Goal: Information Seeking & Learning: Check status

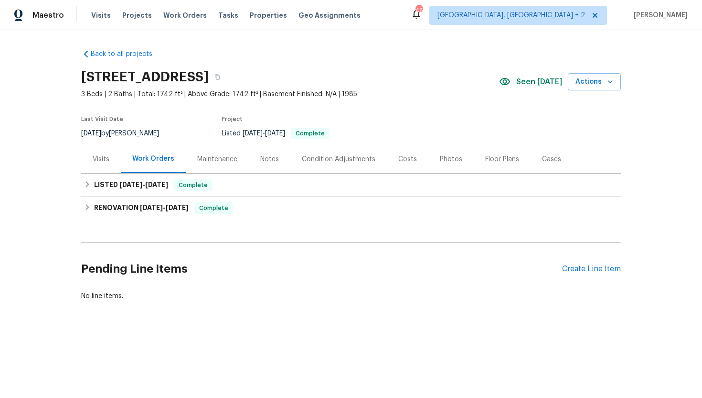
click at [107, 170] on div "Visits" at bounding box center [101, 159] width 40 height 28
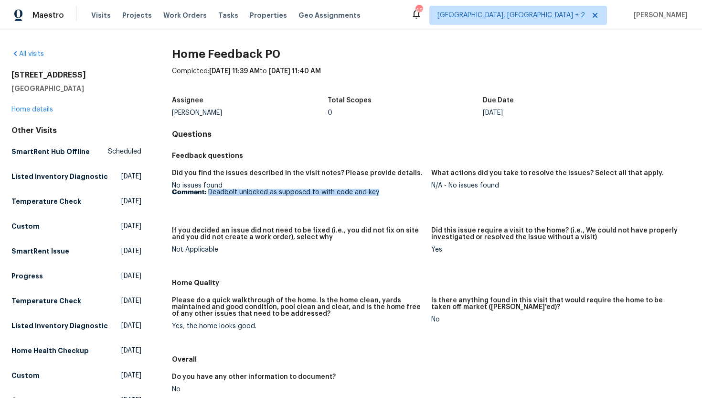
drag, startPoint x: 390, startPoint y: 198, endPoint x: 205, endPoint y: 194, distance: 184.5
click at [207, 194] on figure "Did you find the issues described in the visit notes? Please provide details. N…" at bounding box center [301, 193] width 259 height 46
copy p "Deadbolt unlocked as supposed to with code and key"
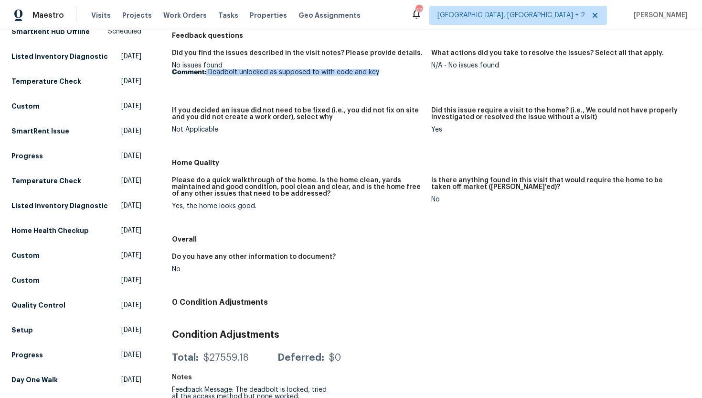
scroll to position [27, 0]
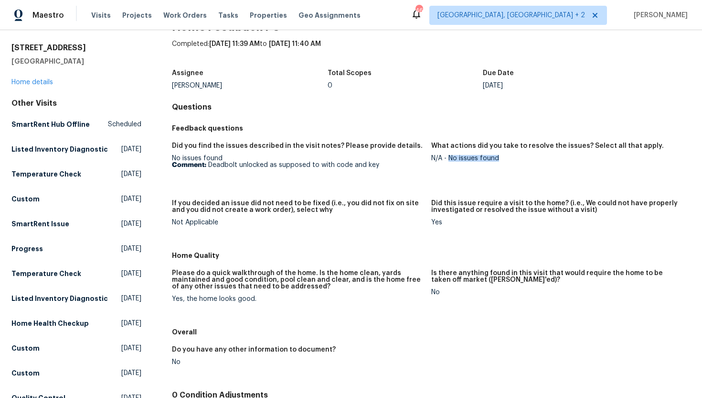
drag, startPoint x: 507, startPoint y: 161, endPoint x: 448, endPoint y: 161, distance: 58.8
click at [448, 161] on div "N/A - No issues found" at bounding box center [558, 158] width 252 height 7
copy div "No issues found"
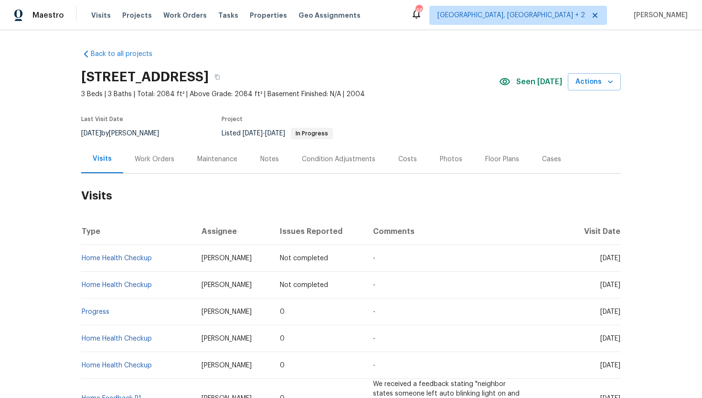
click at [153, 166] on div "Work Orders" at bounding box center [154, 159] width 63 height 28
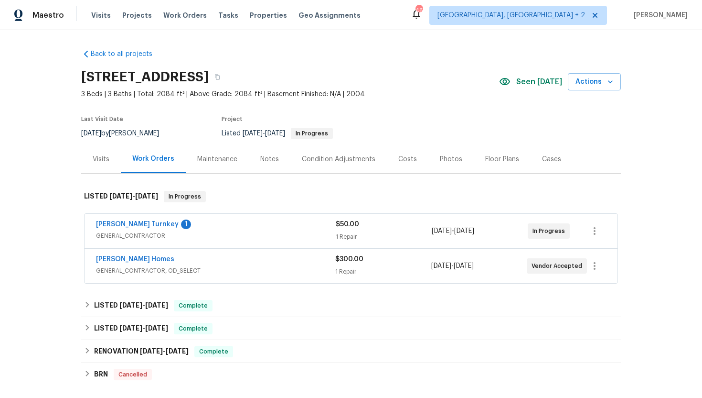
click at [244, 271] on span "GENERAL_CONTRACTOR, OD_SELECT" at bounding box center [215, 271] width 239 height 10
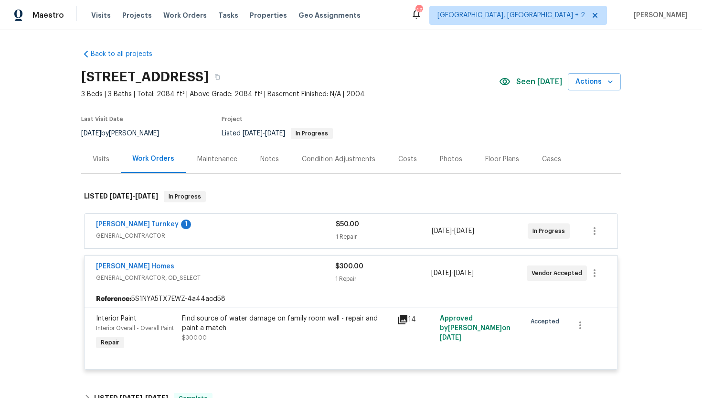
scroll to position [42, 0]
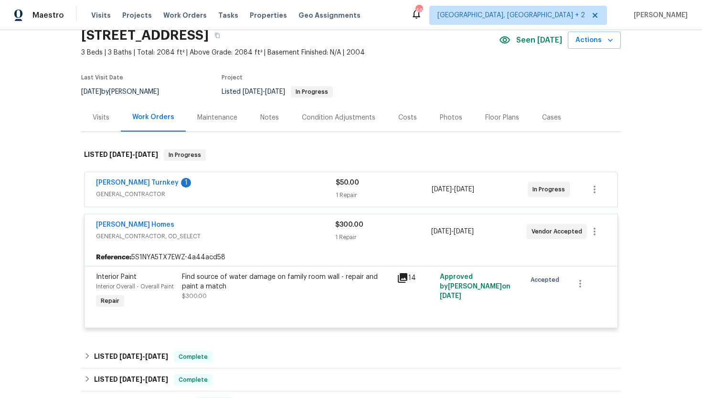
click at [274, 193] on span "GENERAL_CONTRACTOR" at bounding box center [216, 194] width 240 height 10
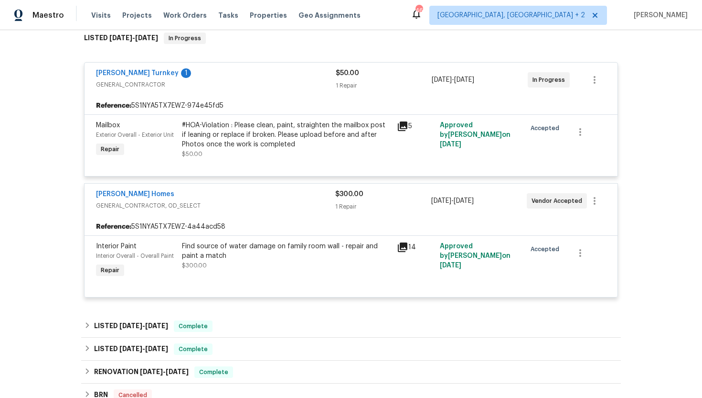
scroll to position [167, 0]
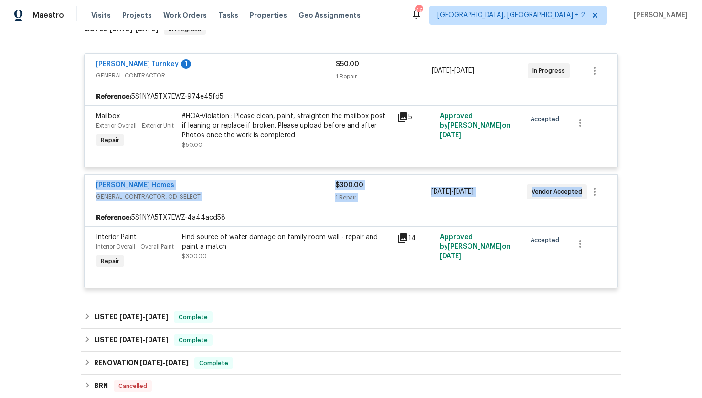
drag, startPoint x: 578, startPoint y: 192, endPoint x: 78, endPoint y: 188, distance: 499.9
click at [78, 187] on div "Back to all projects 1832 Glenwood Ln, Snellville, GA 30078 3 Beds | 3 Baths | …" at bounding box center [351, 213] width 702 height 367
copy div "Therrien Homes GENERAL_CONTRACTOR, OD_SELECT $300.00 1 Repair 9/8/2025 - 9/11/2…"
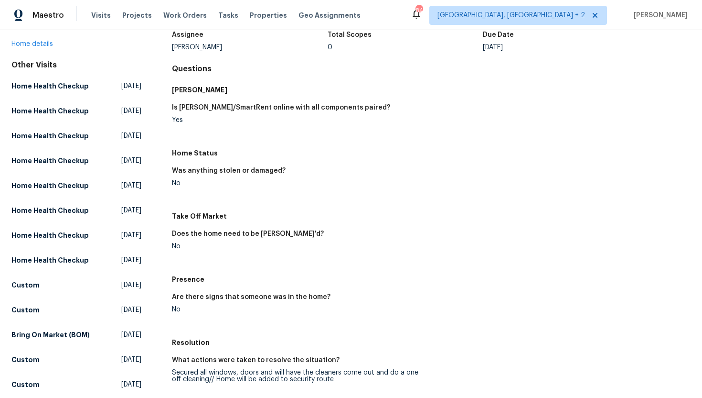
scroll to position [71, 0]
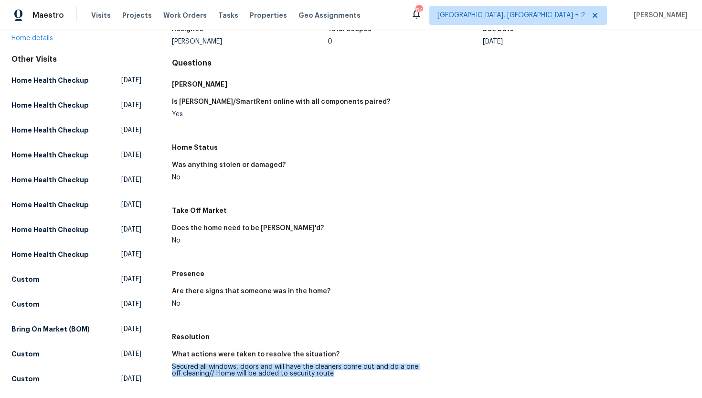
copy div "Secured all windows, doors and will have the cleaners come out and do a one off…"
drag, startPoint x: 339, startPoint y: 376, endPoint x: 167, endPoint y: 368, distance: 172.2
click at [167, 367] on div "All visits [STREET_ADDRESS] Home details Other Visits Home Health Checkup [DATE…" at bounding box center [351, 304] width 680 height 652
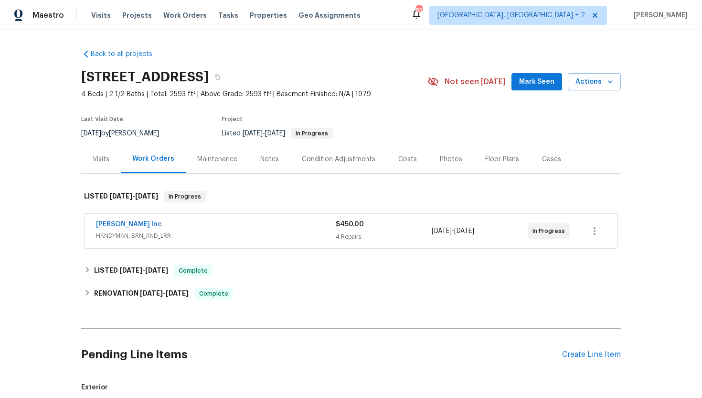
click at [221, 232] on span "HANDYMAN, BRN_AND_LRR" at bounding box center [216, 236] width 240 height 10
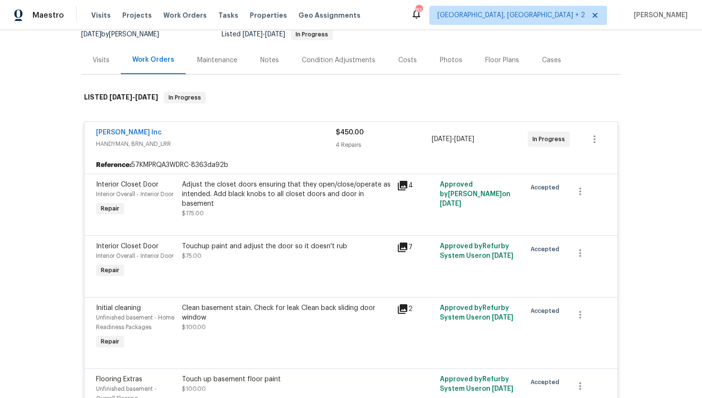
scroll to position [98, 0]
click at [139, 133] on link "[PERSON_NAME] Inc" at bounding box center [129, 133] width 66 height 7
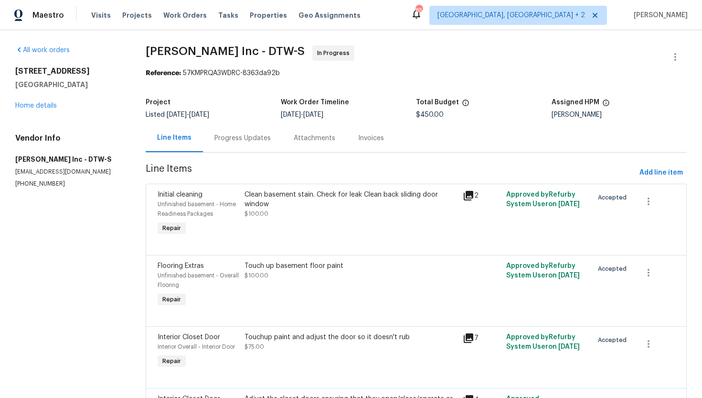
click at [250, 137] on div "Progress Updates" at bounding box center [243, 138] width 56 height 10
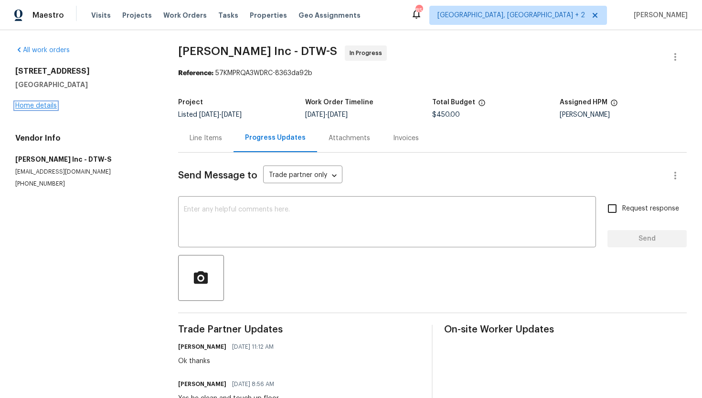
click at [35, 106] on link "Home details" at bounding box center [36, 105] width 42 height 7
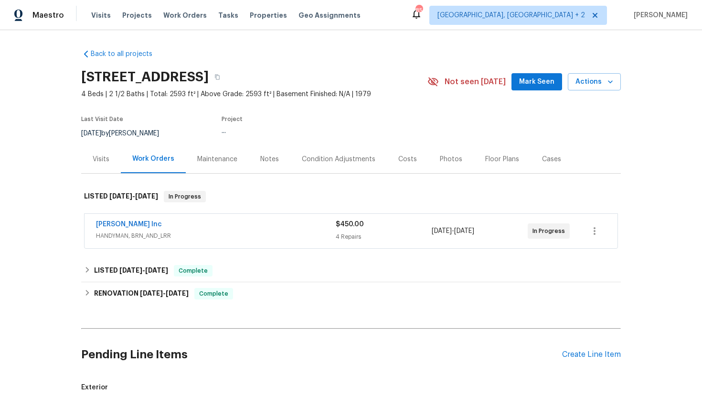
click at [106, 159] on div "Visits" at bounding box center [101, 159] width 17 height 10
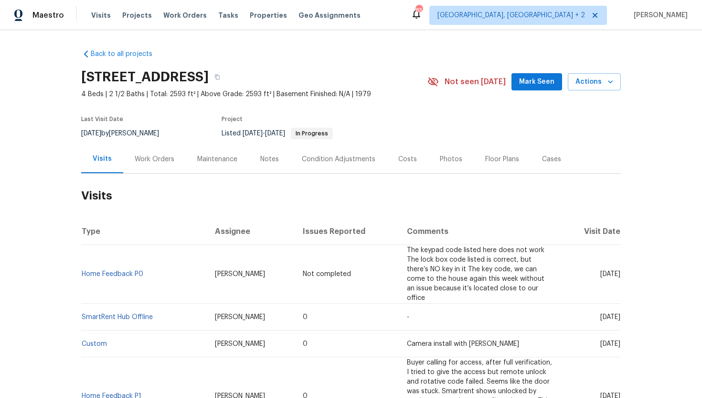
scroll to position [22, 0]
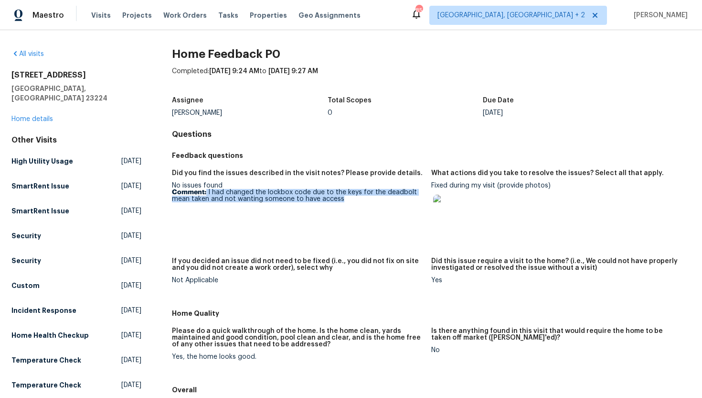
drag, startPoint x: 345, startPoint y: 198, endPoint x: 206, endPoint y: 195, distance: 138.6
click at [206, 195] on p "Comment: I had changed the lockbox code due to the keys for the deadbolt mean t…" at bounding box center [298, 195] width 252 height 13
copy p "I had changed the lockbox code due to the keys for the deadbolt mean taken and …"
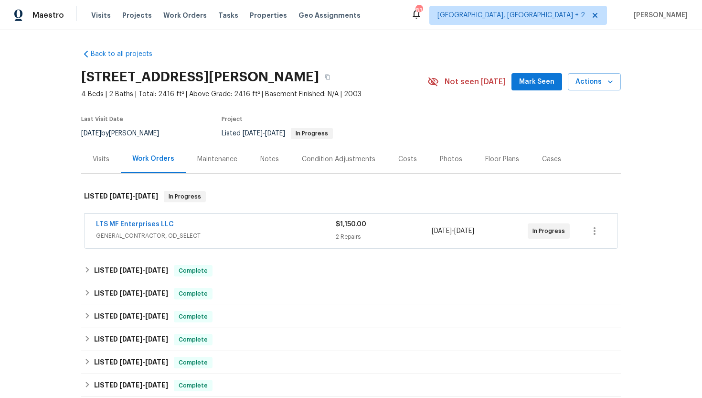
click at [224, 227] on div "LTS MF Enterprises LLC" at bounding box center [216, 224] width 240 height 11
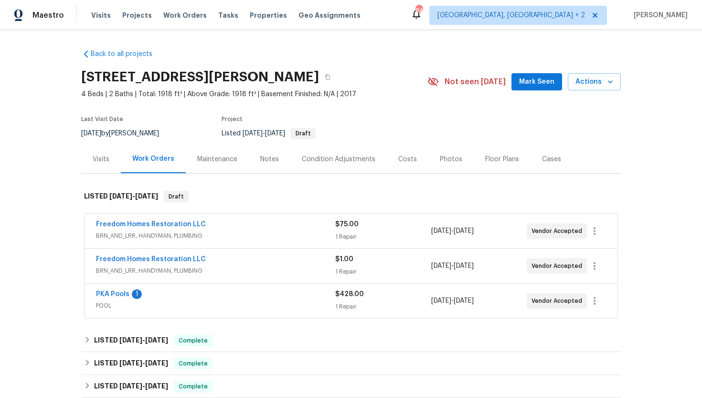
click at [254, 237] on span "BRN_AND_LRR, HANDYMAN, PLUMBING" at bounding box center [215, 236] width 239 height 10
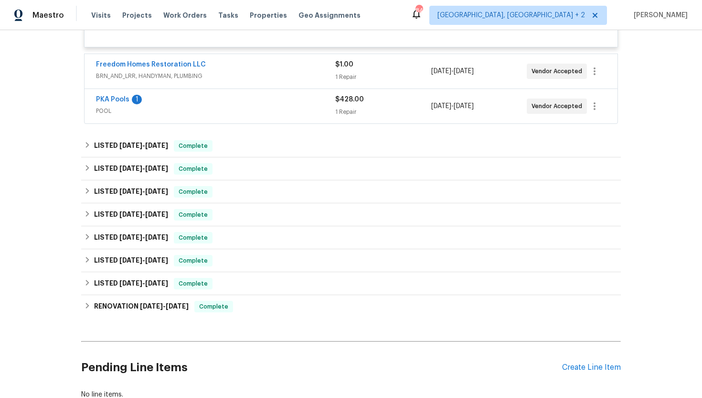
scroll to position [293, 0]
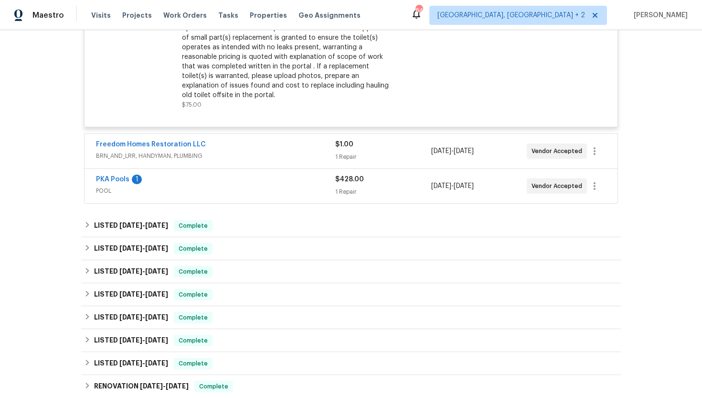
click at [279, 186] on span "POOL" at bounding box center [215, 191] width 239 height 10
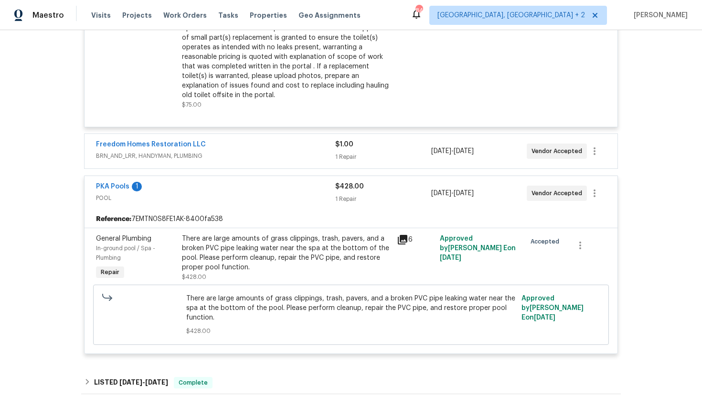
click at [295, 160] on span "BRN_AND_LRR, HANDYMAN, PLUMBING" at bounding box center [215, 156] width 239 height 10
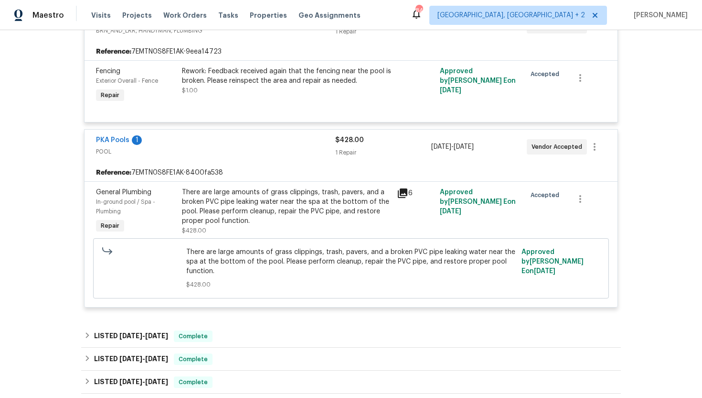
scroll to position [294, 0]
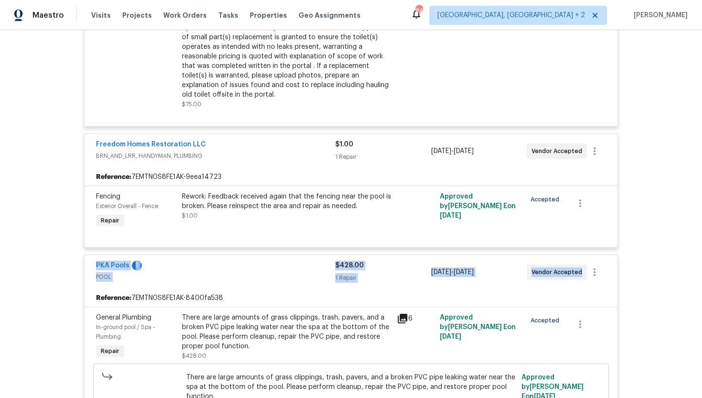
drag, startPoint x: 580, startPoint y: 274, endPoint x: 86, endPoint y: 266, distance: 494.2
click at [86, 266] on div "PKA Pools 1 POOL $428.00 1 Repair 9/5/2025 - 9/9/2025 Vendor Accepted" at bounding box center [351, 272] width 533 height 34
copy div "PKA Pools 1 POOL $428.00 1 Repair 9/5/2025 - 9/9/2025 Vendor Accepted"
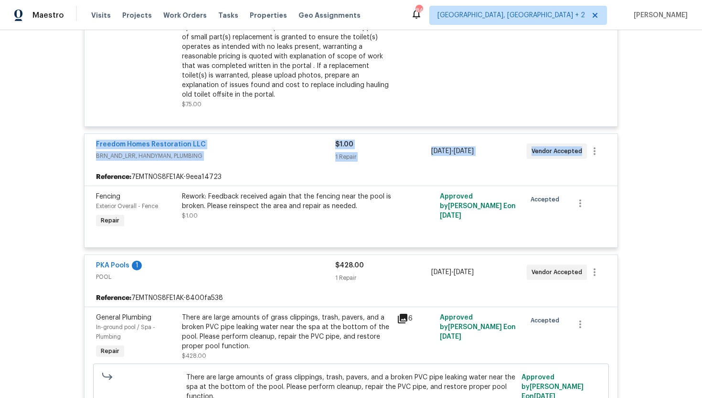
drag, startPoint x: 582, startPoint y: 151, endPoint x: 94, endPoint y: 142, distance: 488.5
click at [94, 142] on div "Freedom Homes Restoration LLC BRN_AND_LRR, HANDYMAN, PLUMBING $1.00 1 Repair 9/…" at bounding box center [351, 151] width 533 height 34
copy div "Freedom Homes Restoration LLC BRN_AND_LRR, HANDYMAN, PLUMBING $1.00 1 Repair 9/…"
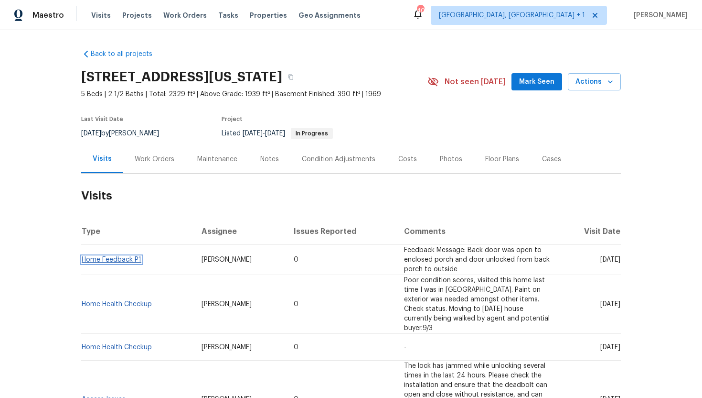
click at [123, 259] on link "Home Feedback P1" at bounding box center [112, 259] width 60 height 7
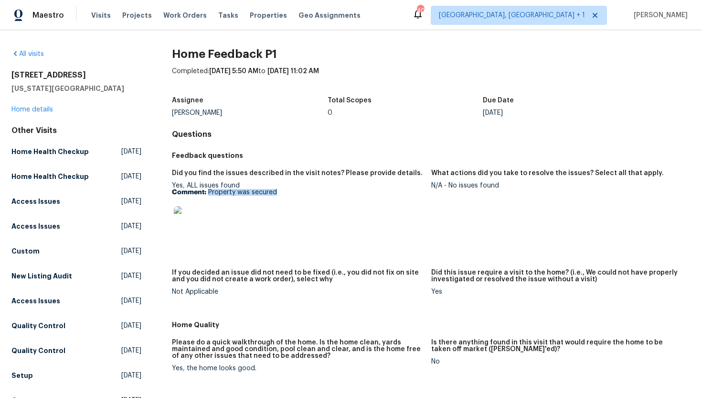
drag, startPoint x: 288, startPoint y: 195, endPoint x: 208, endPoint y: 192, distance: 80.3
click at [208, 192] on p "Comment: Property was secured" at bounding box center [298, 192] width 252 height 7
copy p "Property was secured"
drag, startPoint x: 500, startPoint y: 187, endPoint x: 450, endPoint y: 186, distance: 50.2
click at [450, 186] on div "N/A - No issues found" at bounding box center [558, 185] width 252 height 7
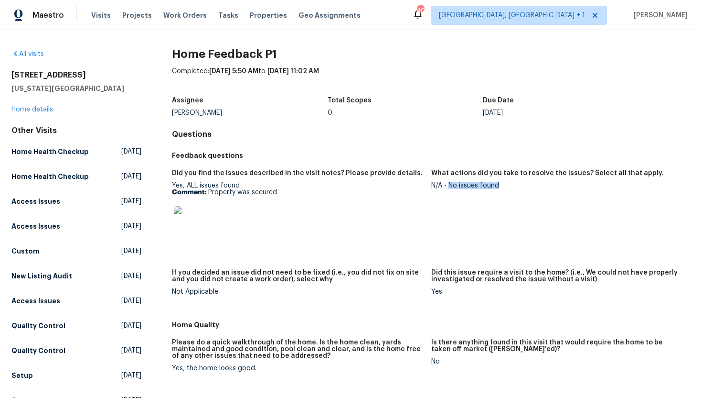
copy div "No issues found"
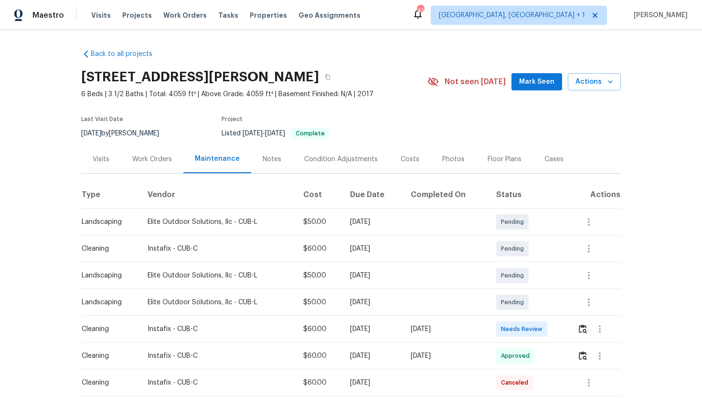
click at [98, 162] on div "Visits" at bounding box center [101, 159] width 17 height 10
